Goal: Use online tool/utility: Utilize a website feature to perform a specific function

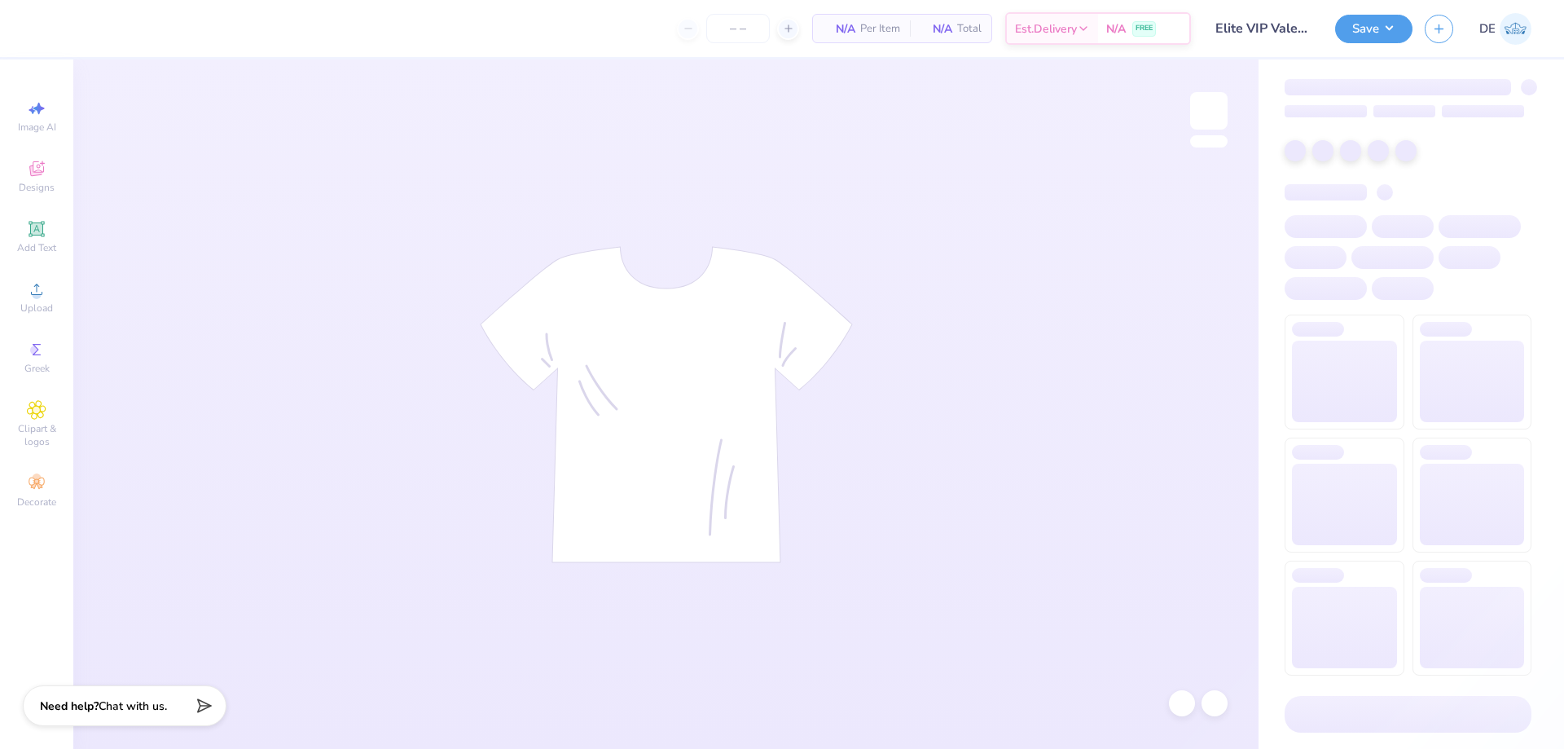
type input "155"
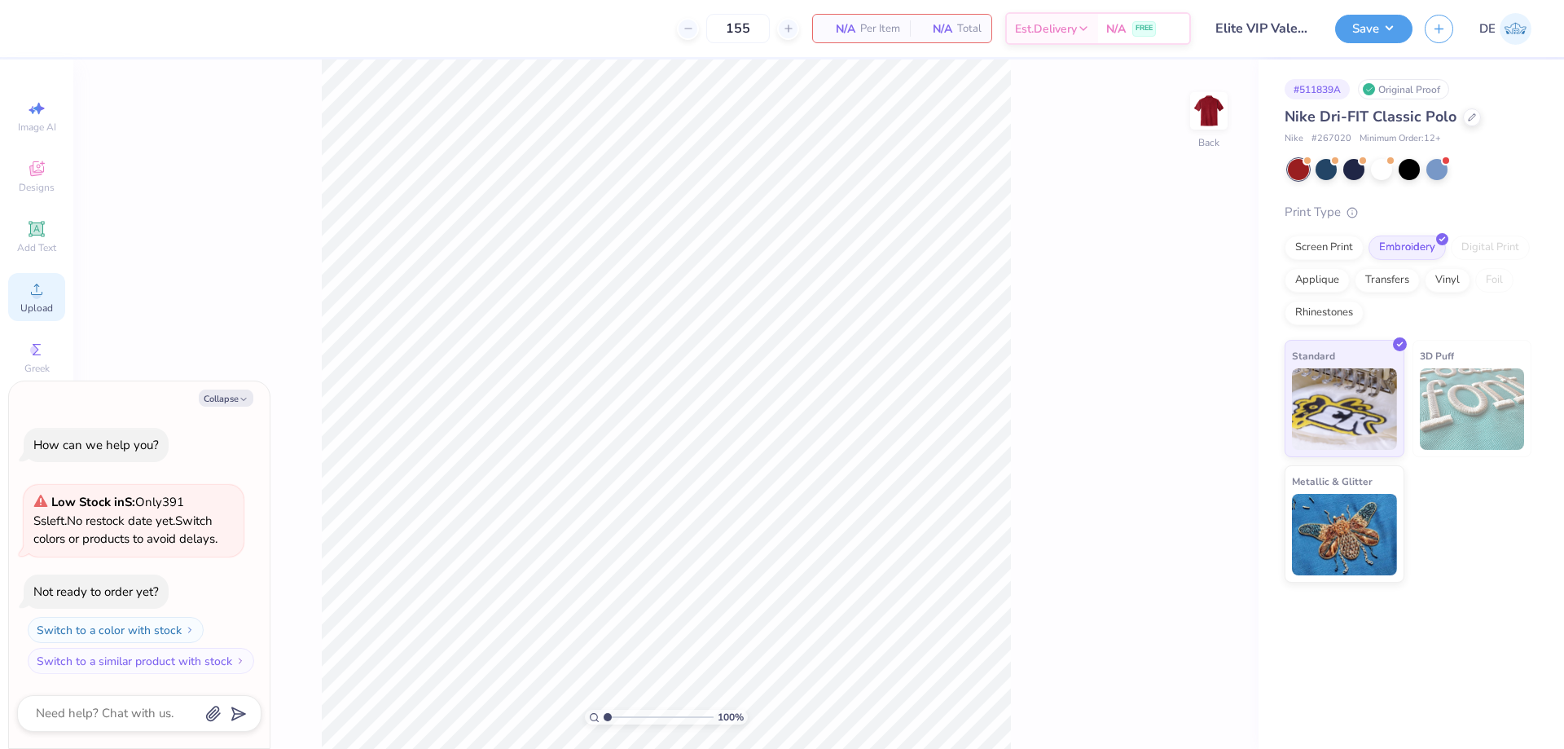
click at [35, 291] on circle at bounding box center [36, 294] width 9 height 9
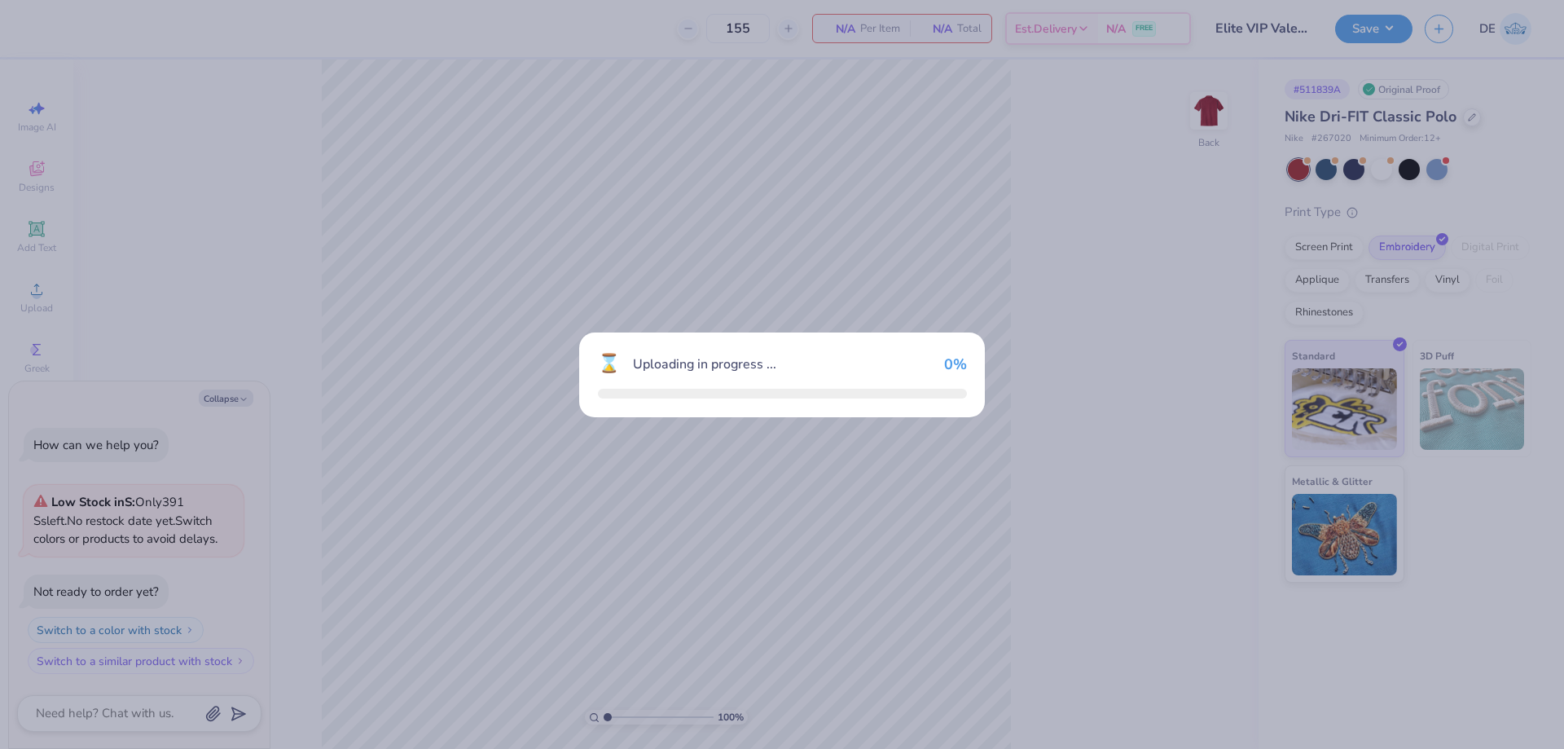
type textarea "x"
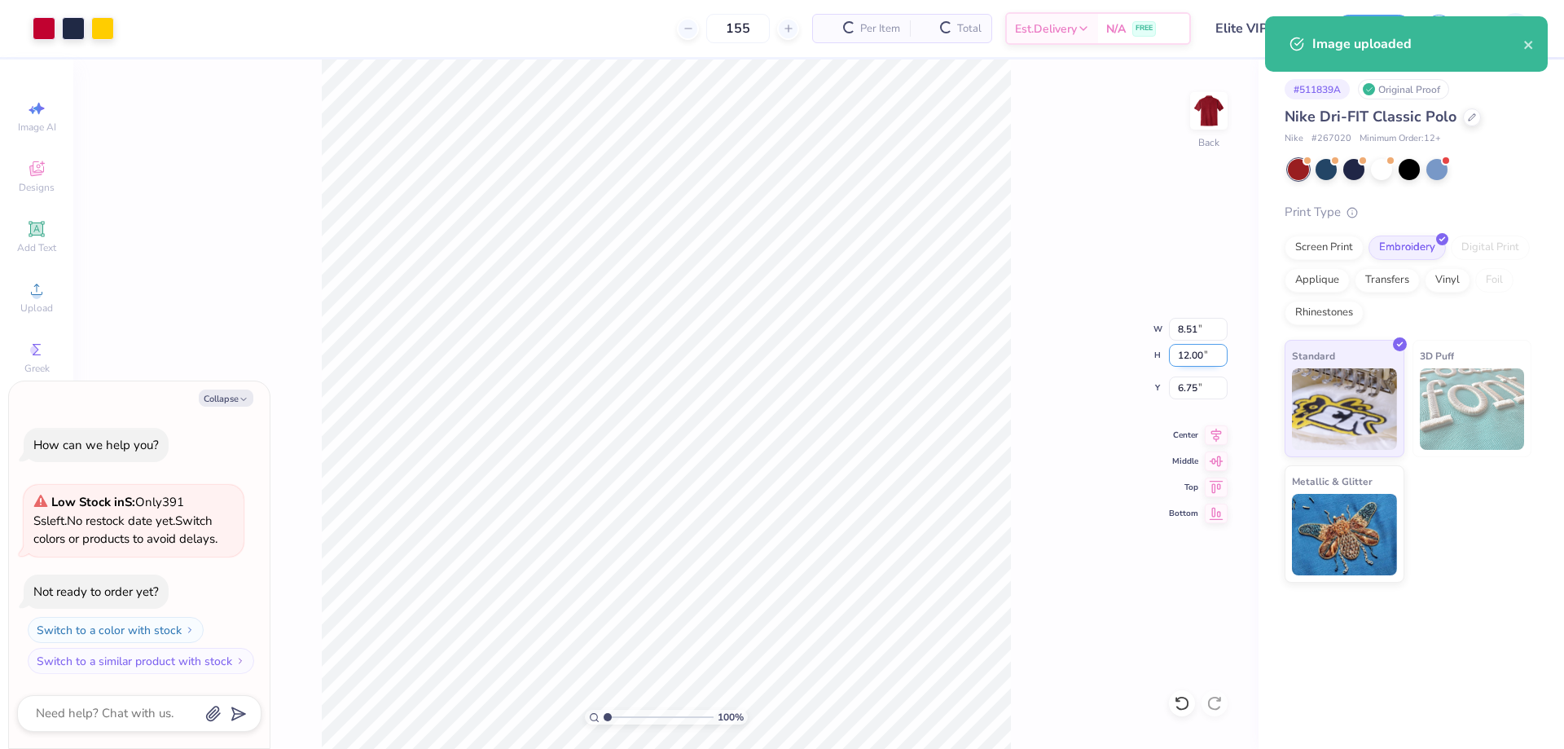
click at [1190, 356] on input "12.00" at bounding box center [1198, 355] width 59 height 23
type input "3.5"
type textarea "x"
type input "2.48"
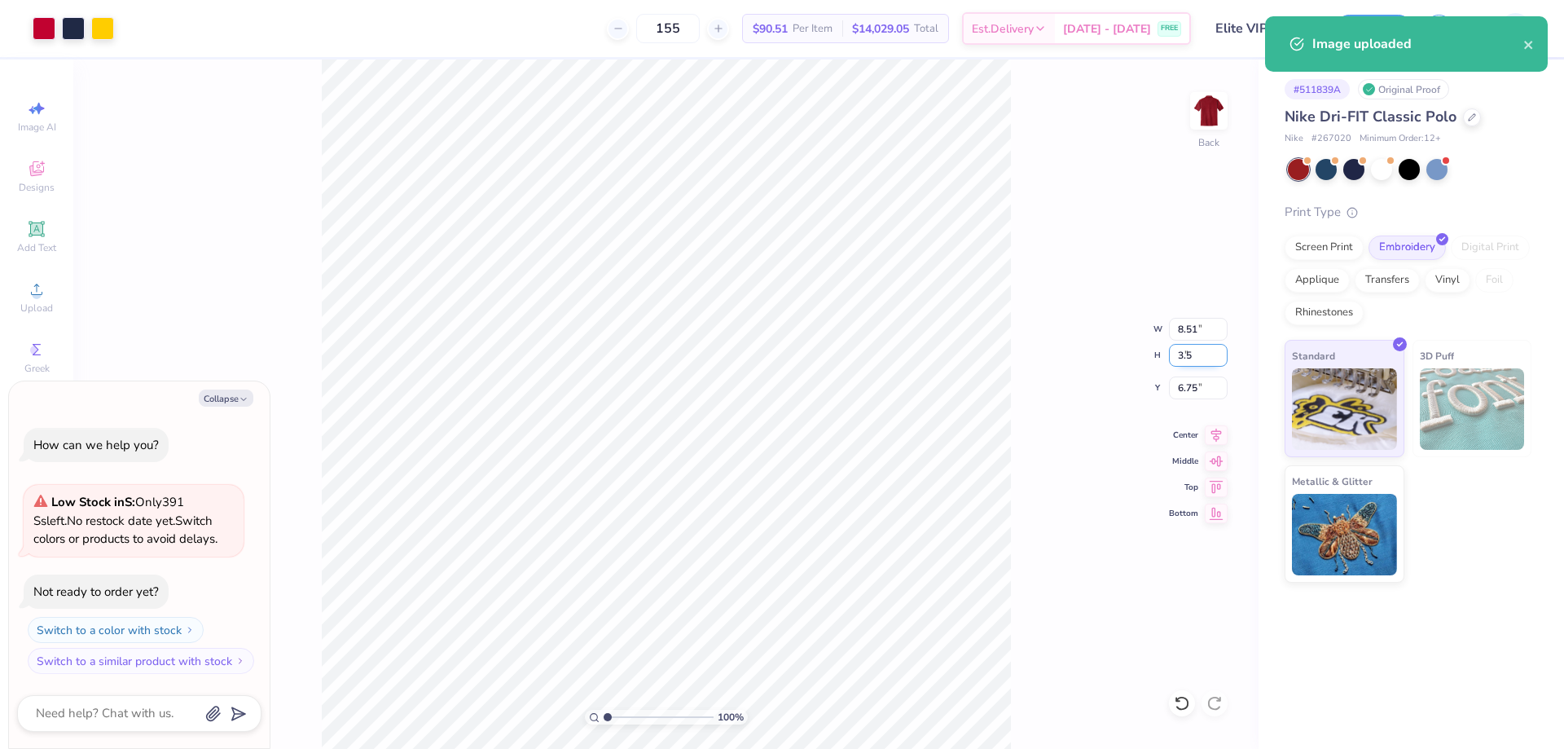
type input "3.50"
type input "11.00"
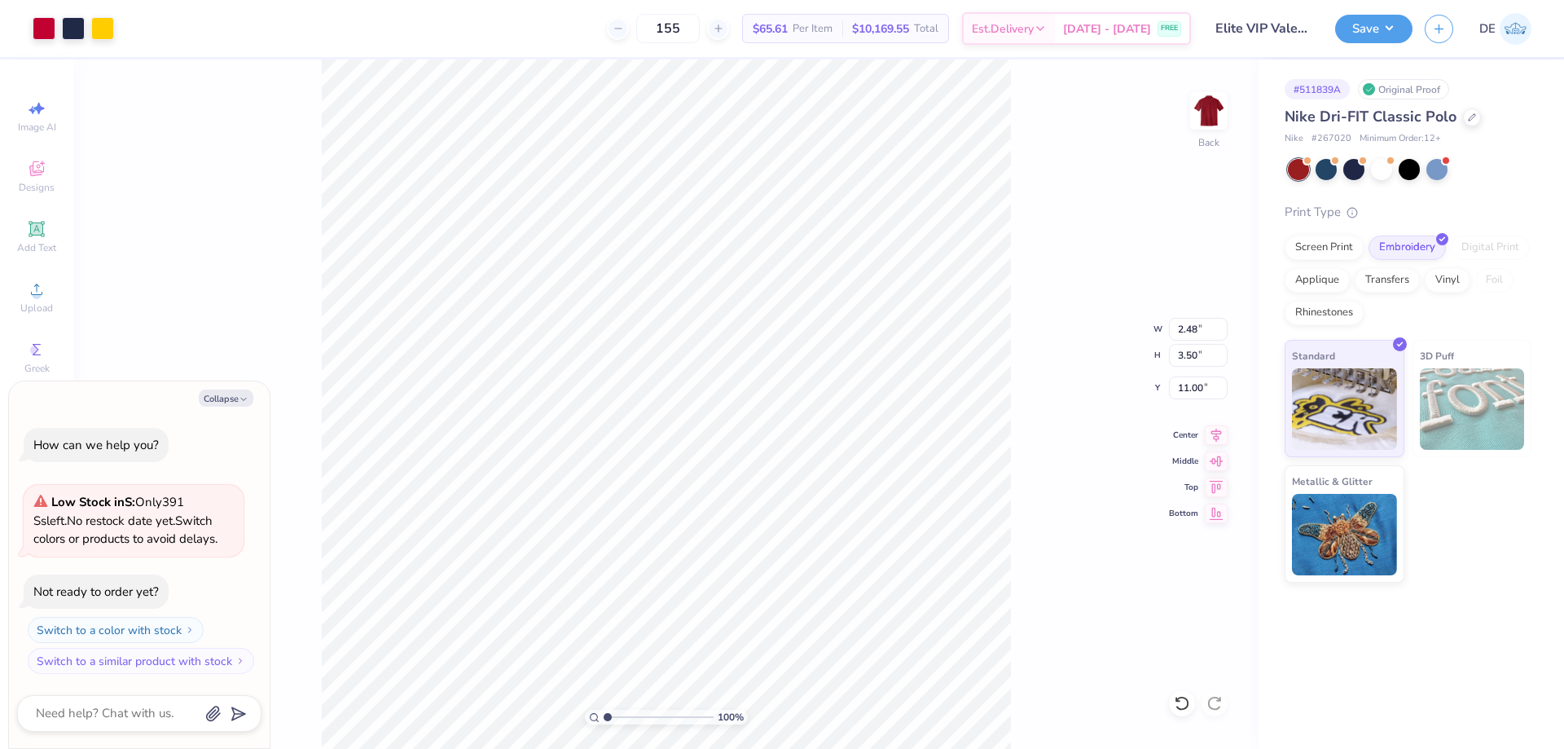
type textarea "x"
type input "3.00"
click at [1374, 30] on button "Save" at bounding box center [1373, 26] width 77 height 29
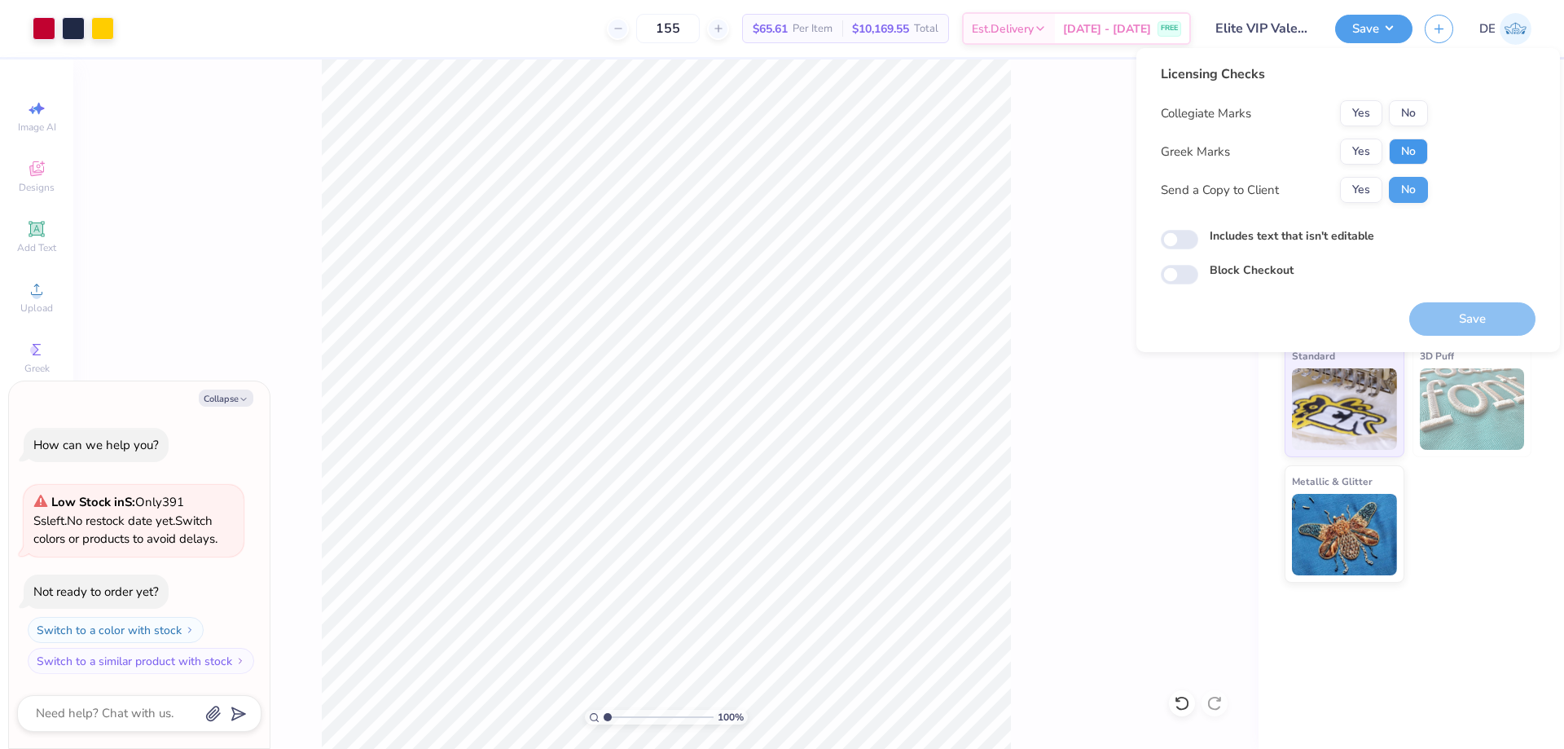
click at [1397, 151] on button "No" at bounding box center [1408, 151] width 39 height 26
click at [1473, 336] on div "Licensing Checks Collegiate Marks Yes No Greek Marks Yes No Send a Copy to Clie…" at bounding box center [1348, 200] width 424 height 304
click at [1430, 314] on button "Save" at bounding box center [1472, 320] width 126 height 33
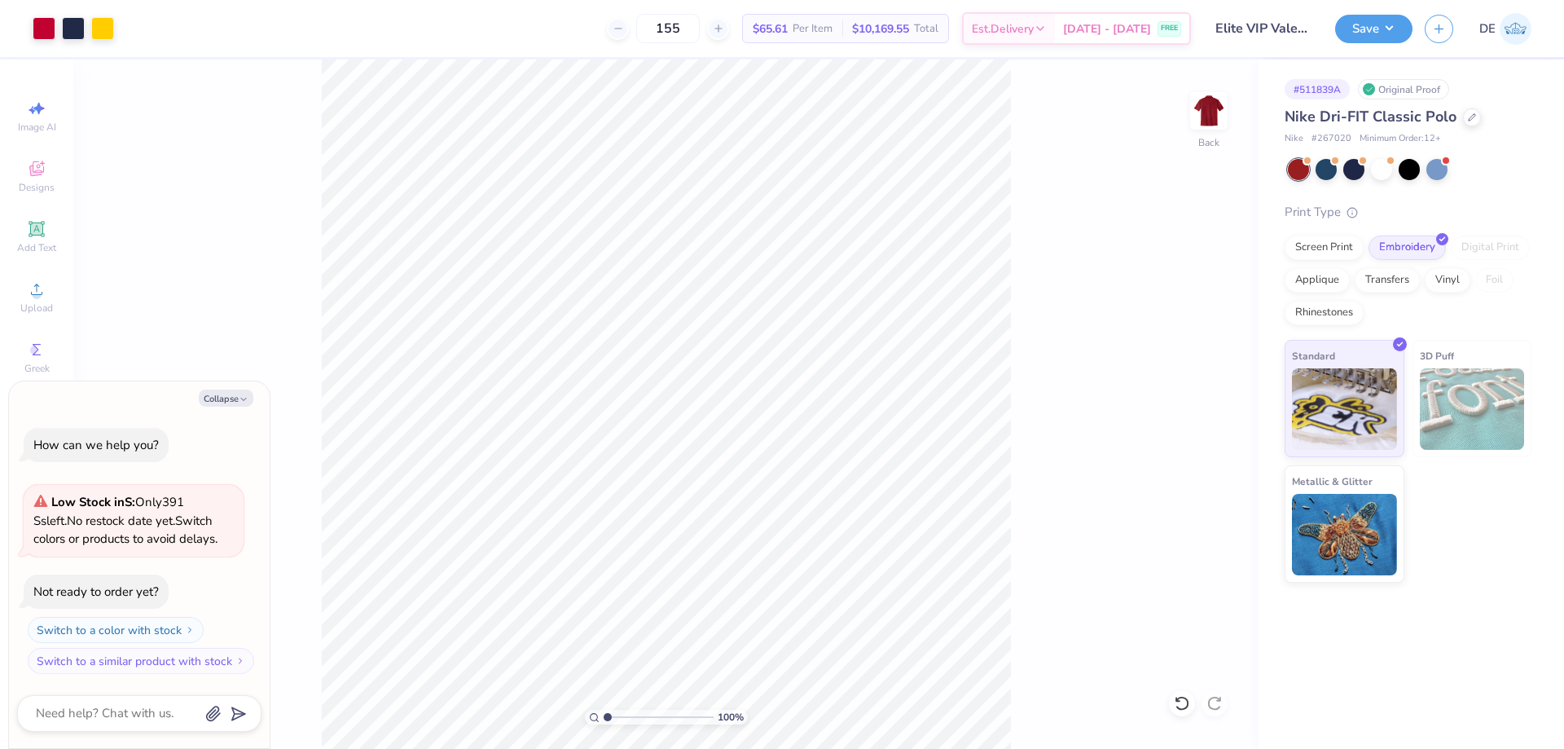
type textarea "x"
